Goal: Task Accomplishment & Management: Manage account settings

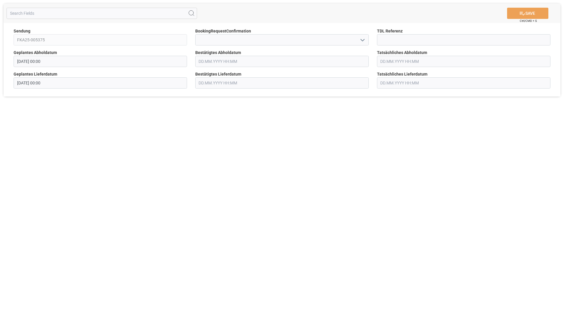
click at [233, 62] on input "text" at bounding box center [281, 61] width 173 height 11
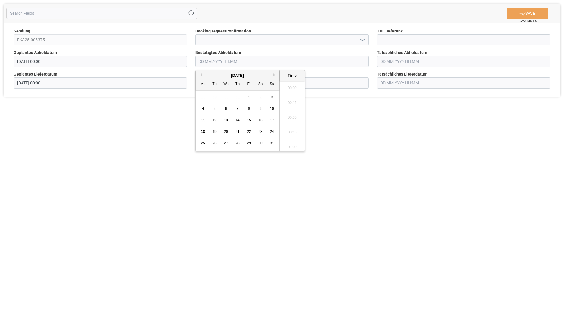
scroll to position [946, 0]
click at [251, 135] on div "22" at bounding box center [248, 131] width 7 height 7
type input "[DATE] 00:00"
click at [389, 139] on div "SAVE Ctrl/CMD + S Sendung FKA25-005375 BookingRequestConfirmation TDL Referenz …" at bounding box center [282, 158] width 564 height 317
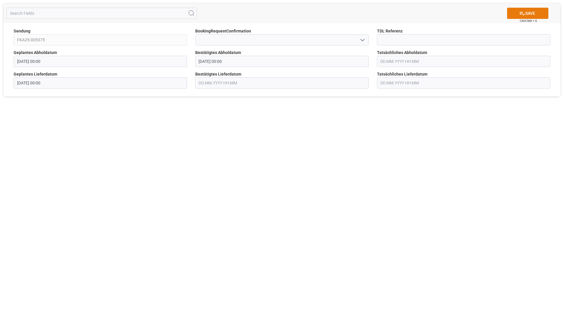
click at [529, 11] on button "SAVE" at bounding box center [527, 13] width 41 height 11
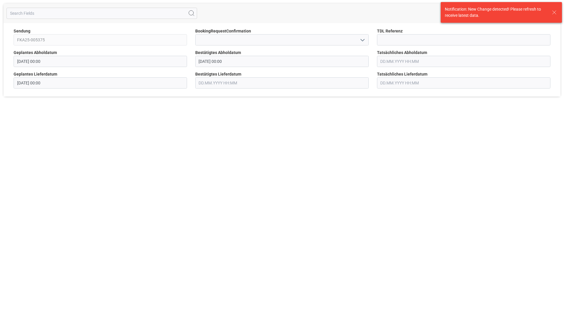
click at [554, 14] on icon at bounding box center [554, 12] width 7 height 7
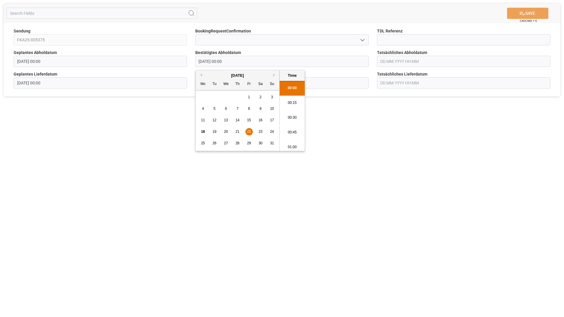
click at [254, 63] on input "[DATE] 00:00" at bounding box center [281, 61] width 173 height 11
click at [247, 130] on div "22" at bounding box center [248, 131] width 7 height 7
click at [367, 143] on div "SAVE Ctrl/CMD + S Sendung FKA25-005375 BookingRequestConfirmation TDL Referenz …" at bounding box center [282, 158] width 564 height 317
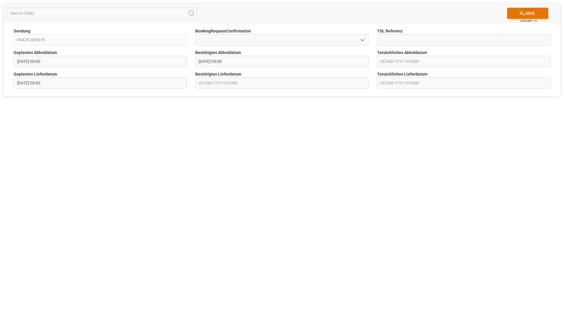
drag, startPoint x: 357, startPoint y: 130, endPoint x: 444, endPoint y: 57, distance: 113.8
click at [358, 130] on div "SAVE Ctrl/CMD + S Sendung FKA25-005375 BookingRequestConfirmation TDL Referenz …" at bounding box center [282, 158] width 564 height 317
click at [534, 17] on button "SAVE" at bounding box center [527, 13] width 41 height 11
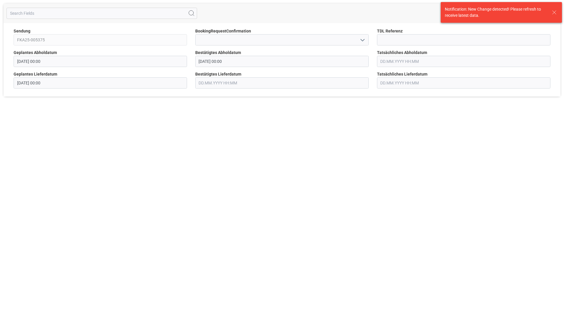
click at [519, 16] on div "Notification: New Change detected! Please refresh to receive latest data." at bounding box center [495, 12] width 101 height 12
drag, startPoint x: 555, startPoint y: 13, endPoint x: 498, endPoint y: 17, distance: 56.2
click at [555, 13] on icon at bounding box center [554, 12] width 7 height 7
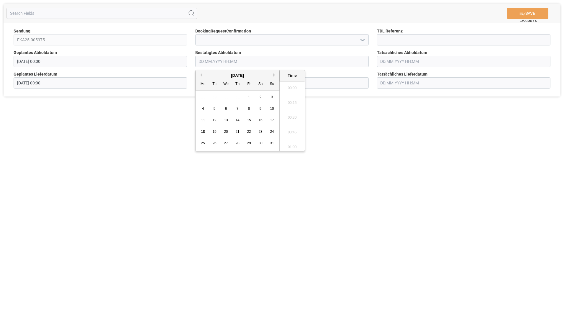
click at [228, 63] on input "text" at bounding box center [281, 61] width 173 height 11
click at [250, 130] on span "22" at bounding box center [249, 131] width 4 height 4
type input "[DATE] 00:00"
click at [386, 137] on div "SAVE Ctrl/CMD + S Sendung FKA25-005375 BookingRequestConfirmation TDL Referenz …" at bounding box center [282, 158] width 564 height 317
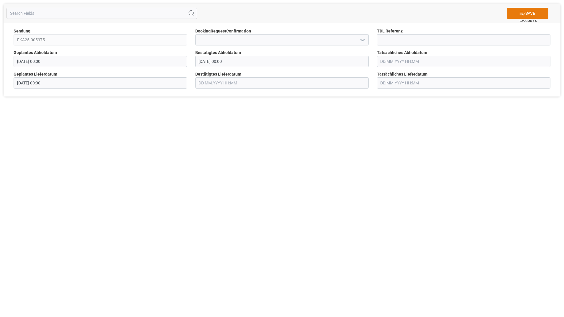
click at [520, 12] on icon at bounding box center [522, 14] width 5 height 4
drag, startPoint x: 355, startPoint y: 149, endPoint x: 370, endPoint y: 135, distance: 21.3
click at [356, 149] on div "SAVE Ctrl/CMD + S Sendung FKA25-005375 BookingRequestConfirmation TDL Referenz …" at bounding box center [282, 158] width 564 height 317
click at [360, 41] on icon "open menu" at bounding box center [362, 40] width 7 height 7
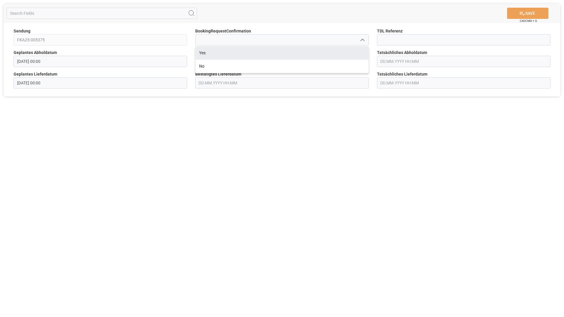
click at [345, 21] on div "SAVE Ctrl/CMD + S" at bounding box center [282, 13] width 557 height 19
